Goal: Answer question/provide support

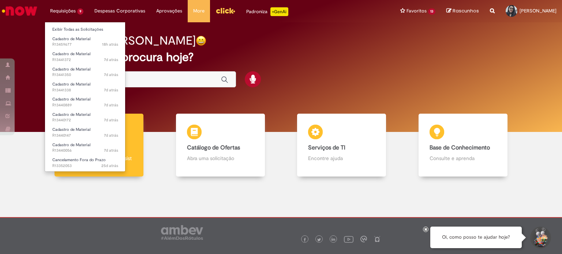
click at [61, 14] on li "Requisições 9 Exibir Todas as Solicitações Cadastro de Material 18h atrás 18 ho…" at bounding box center [67, 11] width 44 height 22
click at [77, 27] on link "Exibir Todas as Solicitações" at bounding box center [85, 30] width 80 height 8
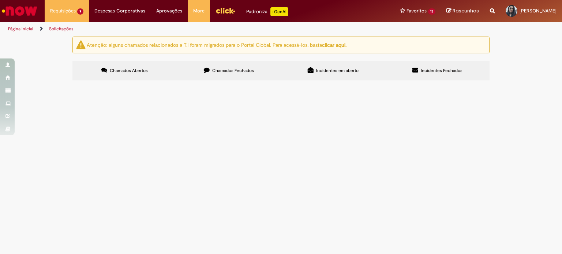
click at [0, 0] on span "R13441372" at bounding box center [0, 0] width 0 height 0
click at [0, 0] on span "Olá por favor pode habilitar os materiais para abertura da ZM09.....Obrigada!" at bounding box center [0, 0] width 0 height 0
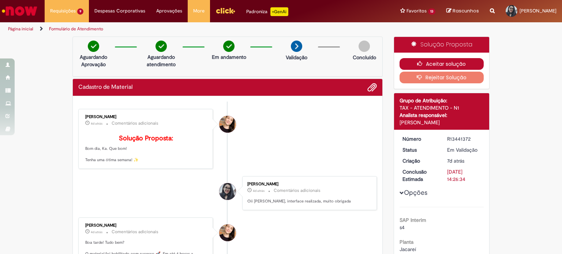
click at [431, 64] on button "Aceitar solução" at bounding box center [441, 64] width 84 height 12
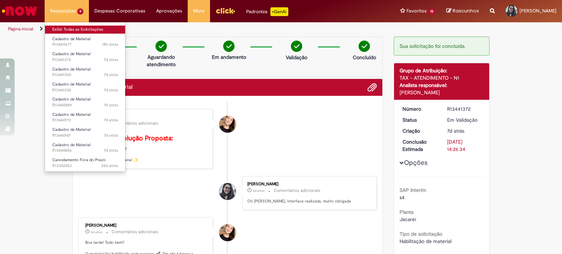
click at [94, 30] on link "Exibir Todas as Solicitações" at bounding box center [85, 30] width 80 height 8
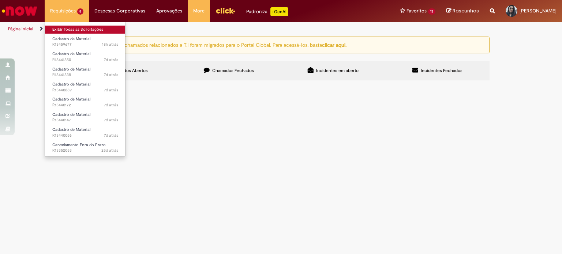
click at [105, 27] on link "Exibir Todas as Solicitações" at bounding box center [85, 30] width 80 height 8
